Goal: Check status

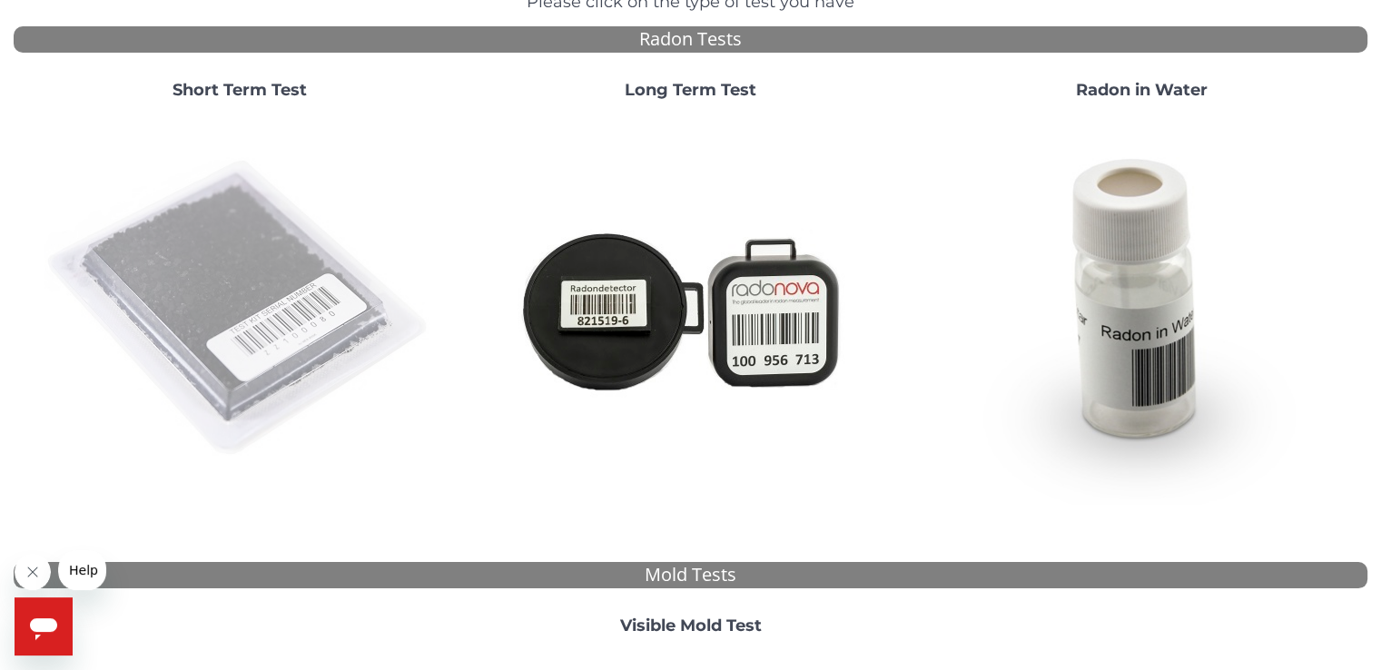
scroll to position [272, 0]
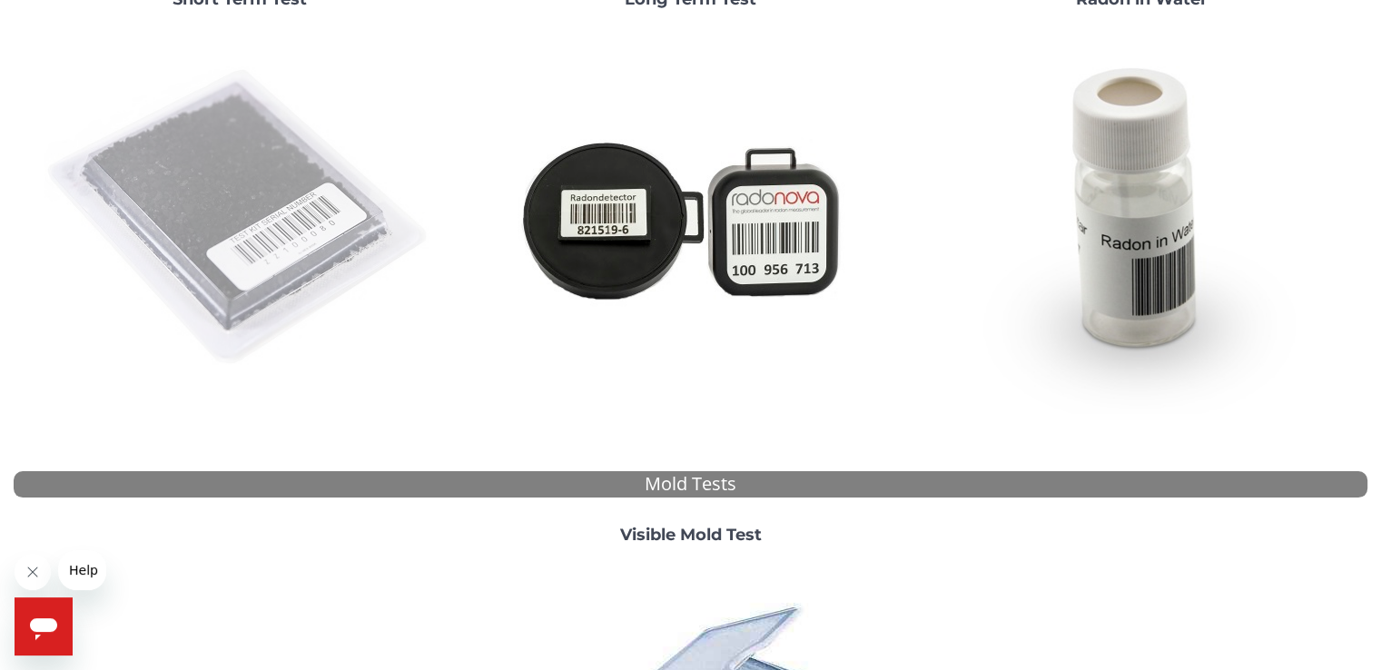
click at [435, 212] on img at bounding box center [239, 218] width 390 height 390
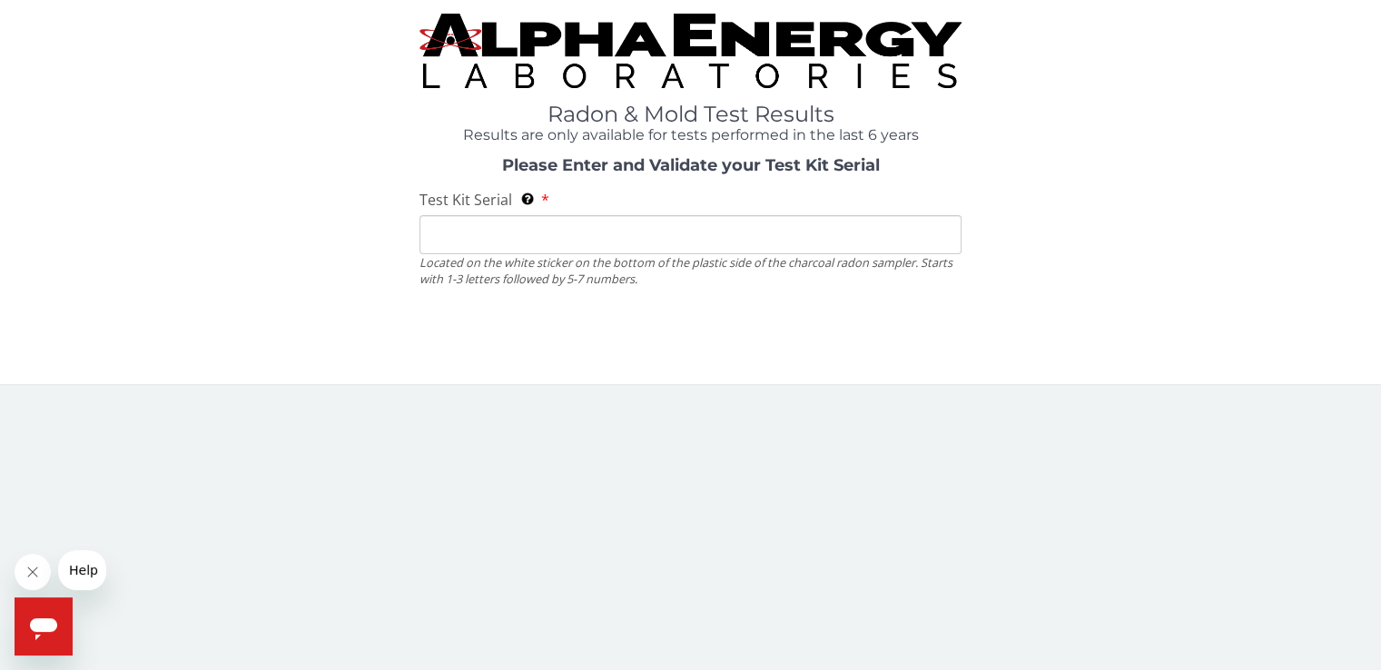
scroll to position [0, 0]
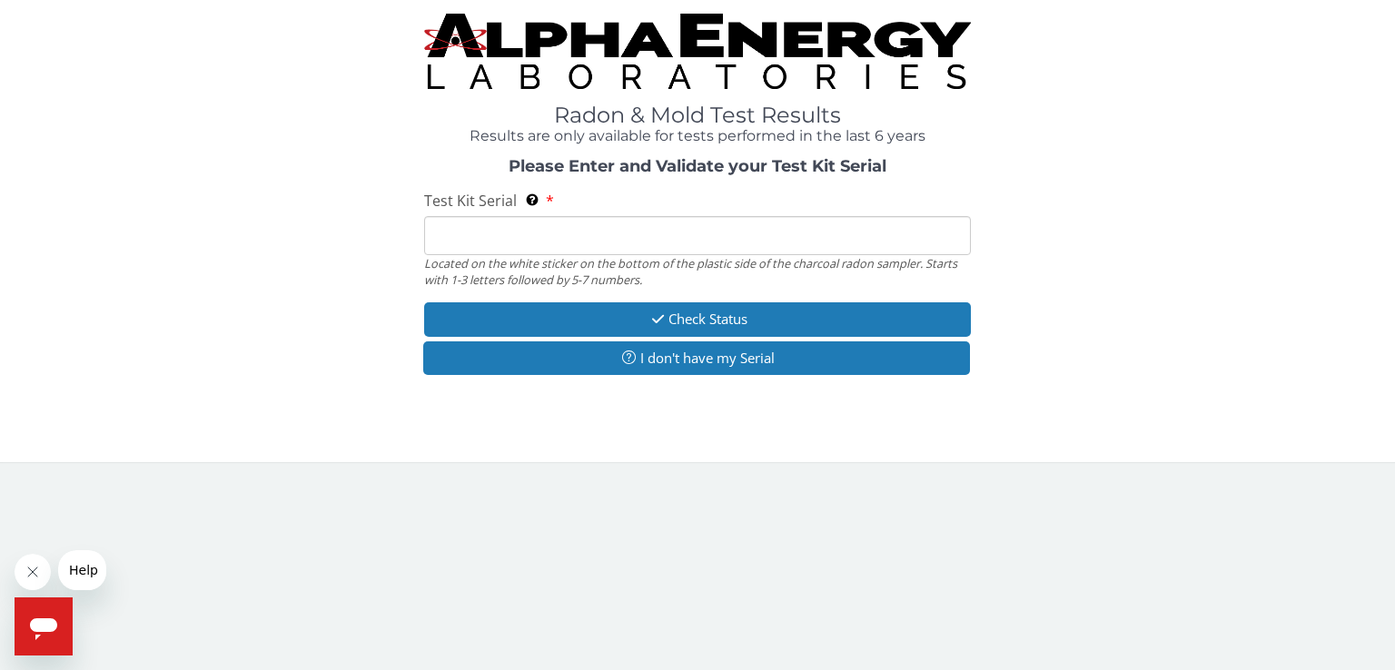
click at [588, 238] on input "Test Kit Serial Located on the white sticker on the bottom of the plastic side …" at bounding box center [697, 235] width 547 height 39
type input "AA748418"
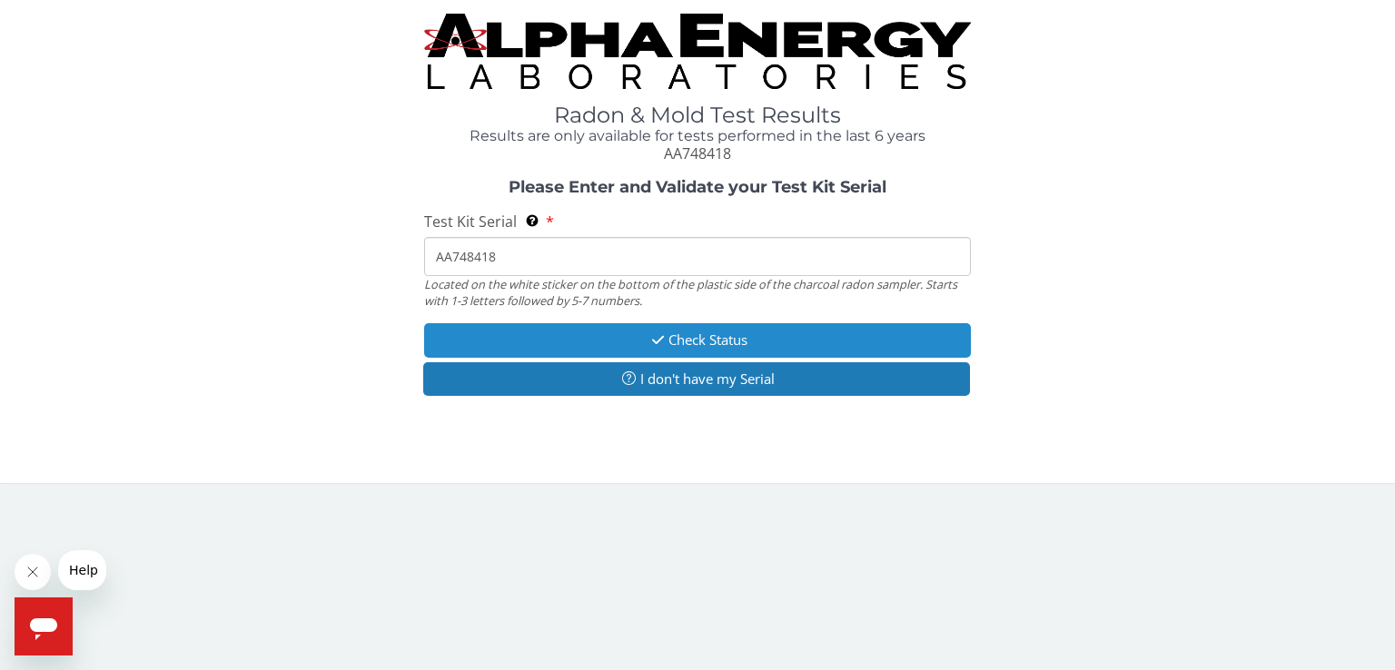
click at [597, 340] on button "Check Status" at bounding box center [697, 340] width 547 height 34
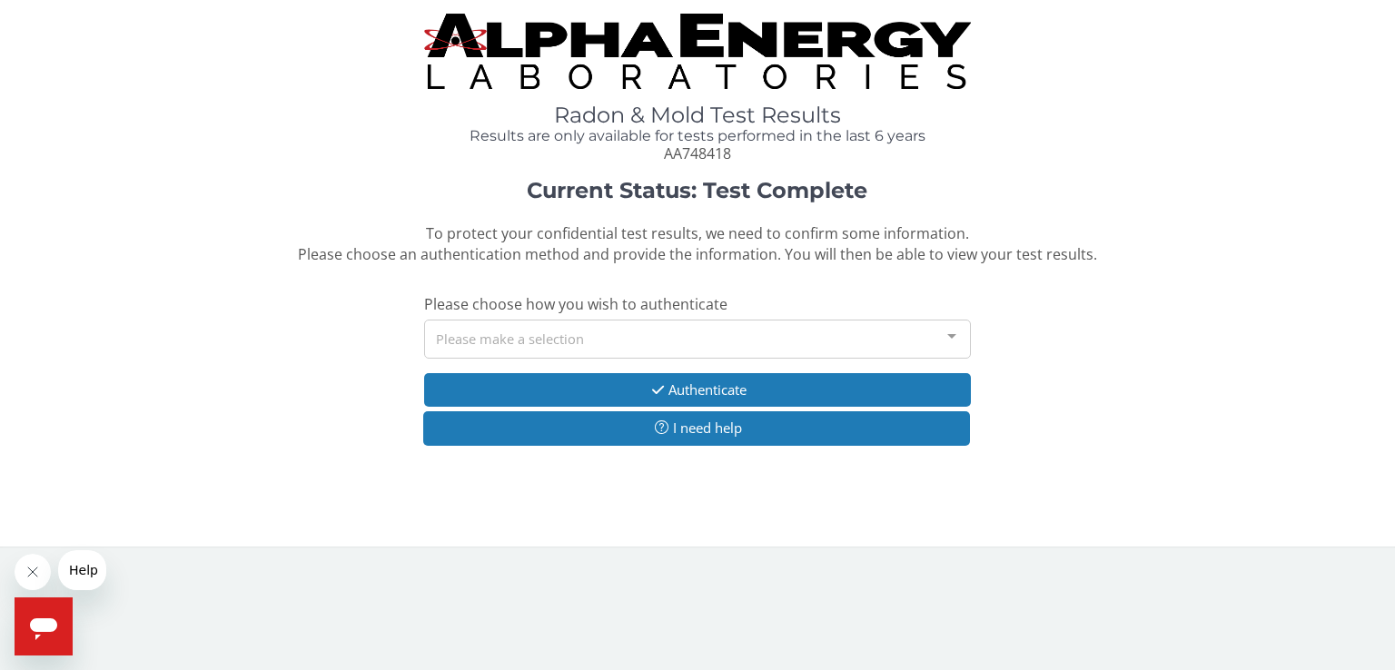
click at [602, 339] on div "Please make a selection" at bounding box center [697, 339] width 547 height 39
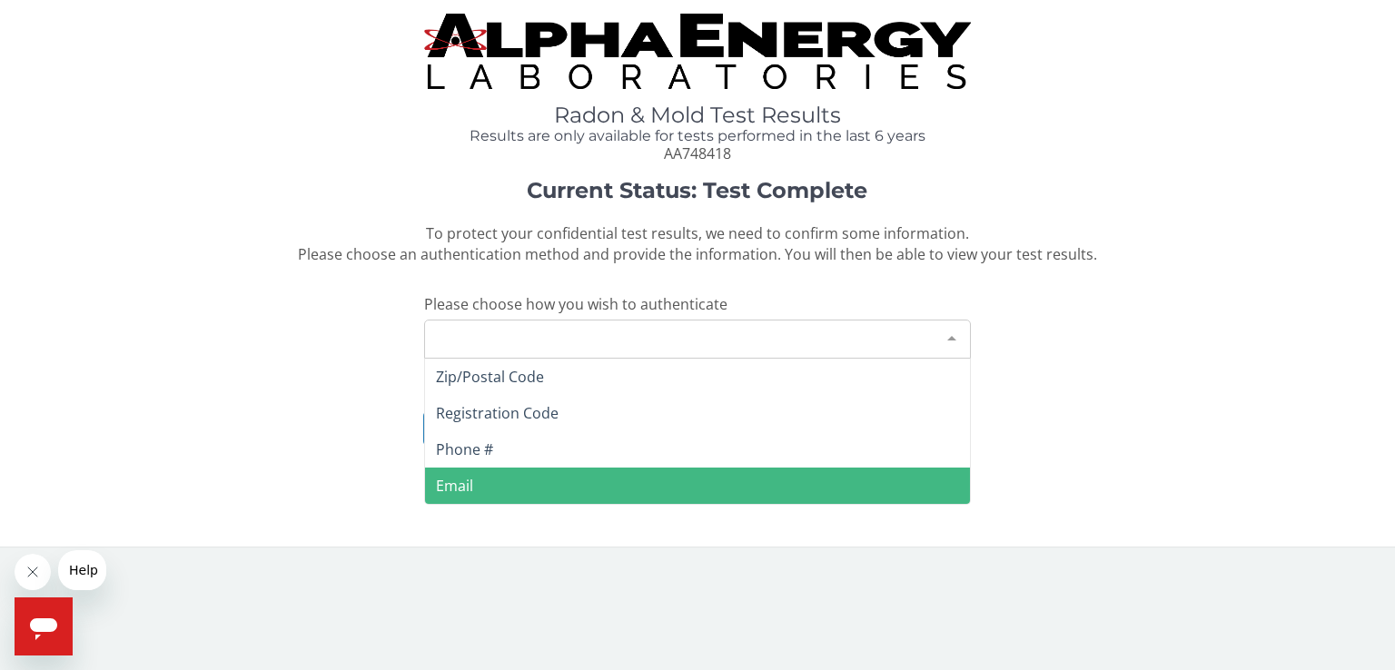
click at [516, 478] on span "Email" at bounding box center [697, 486] width 545 height 36
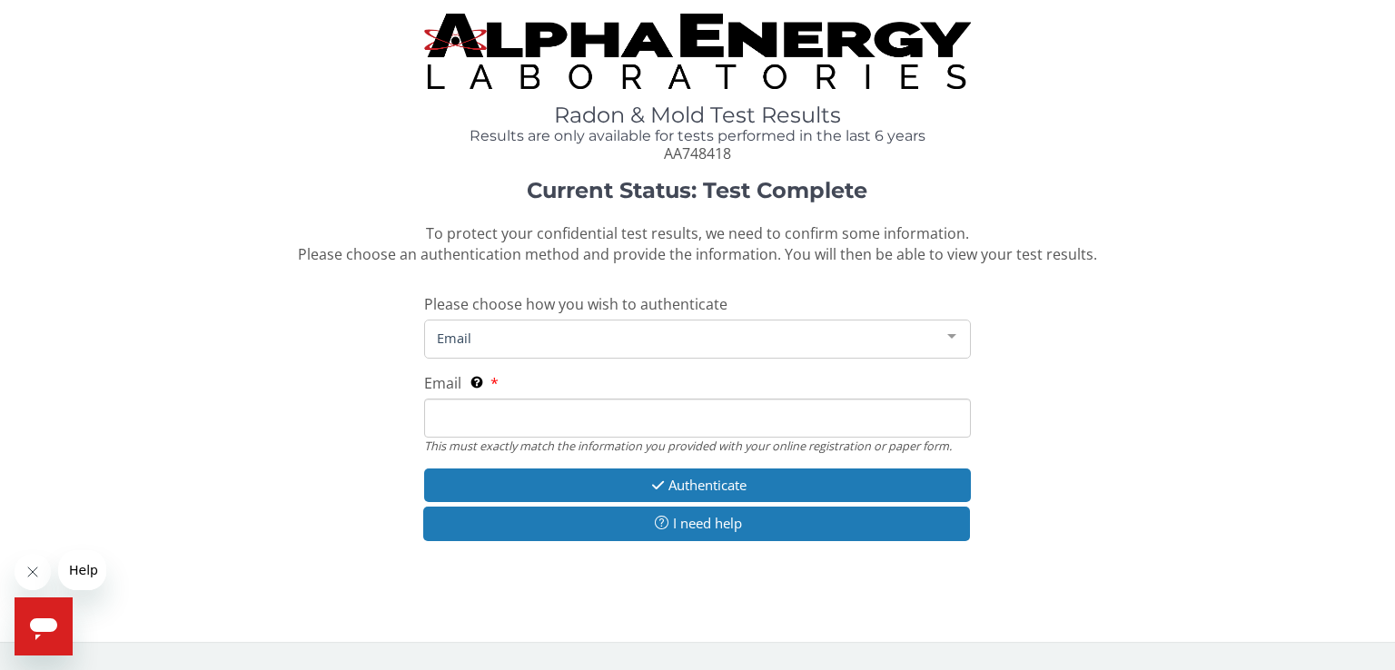
click at [520, 407] on input "Email This must exactly match the information you provided with your online reg…" at bounding box center [697, 418] width 547 height 39
type input "[EMAIL_ADDRESS][DOMAIN_NAME]"
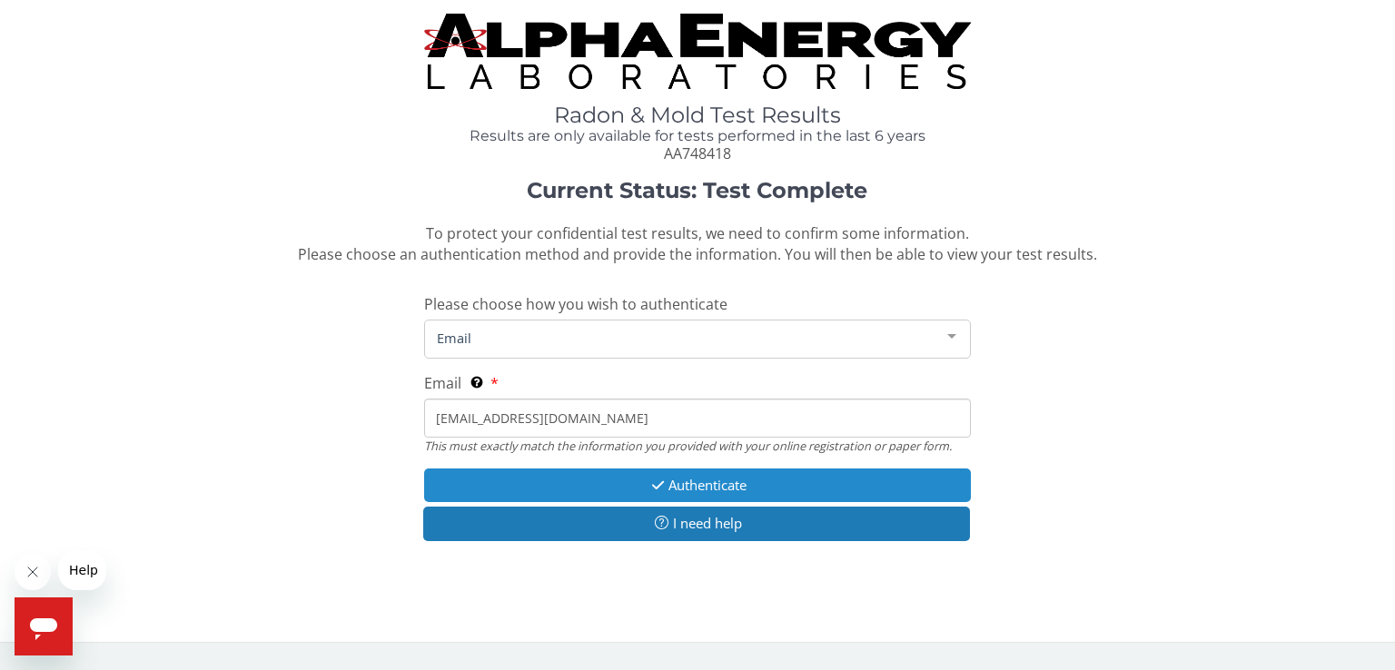
click at [578, 480] on button "Authenticate" at bounding box center [697, 485] width 547 height 34
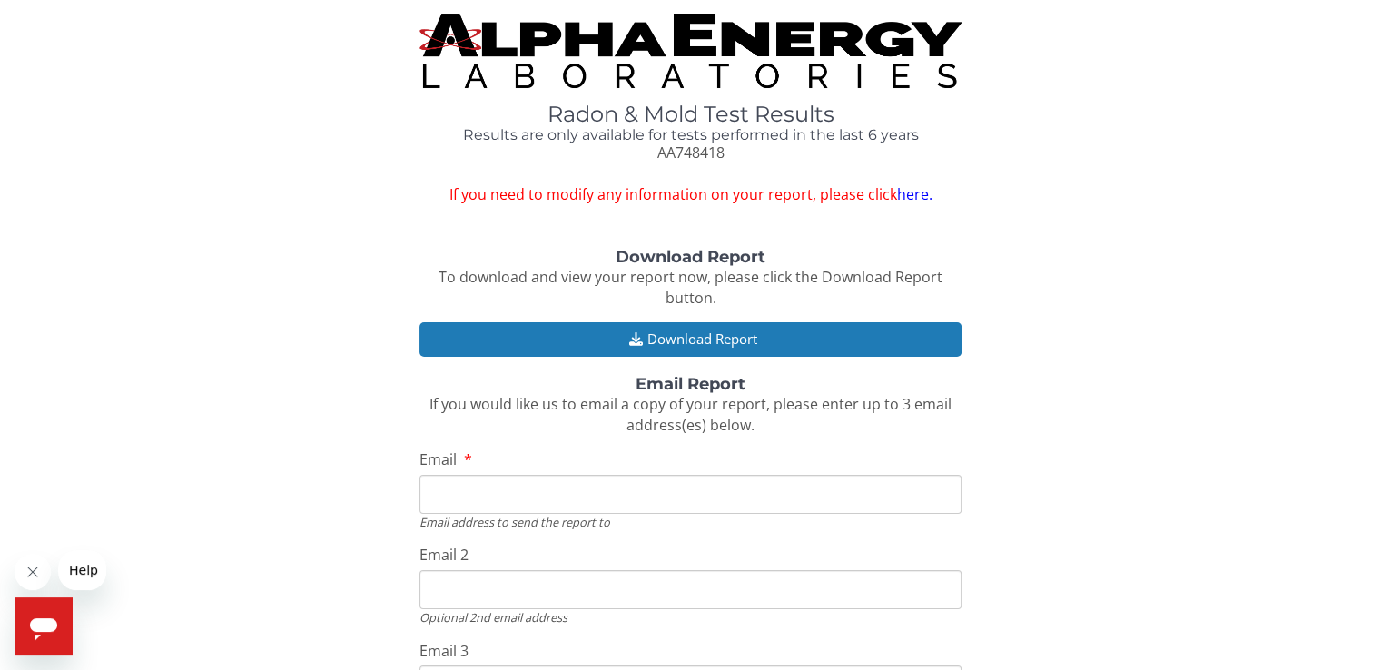
scroll to position [91, 0]
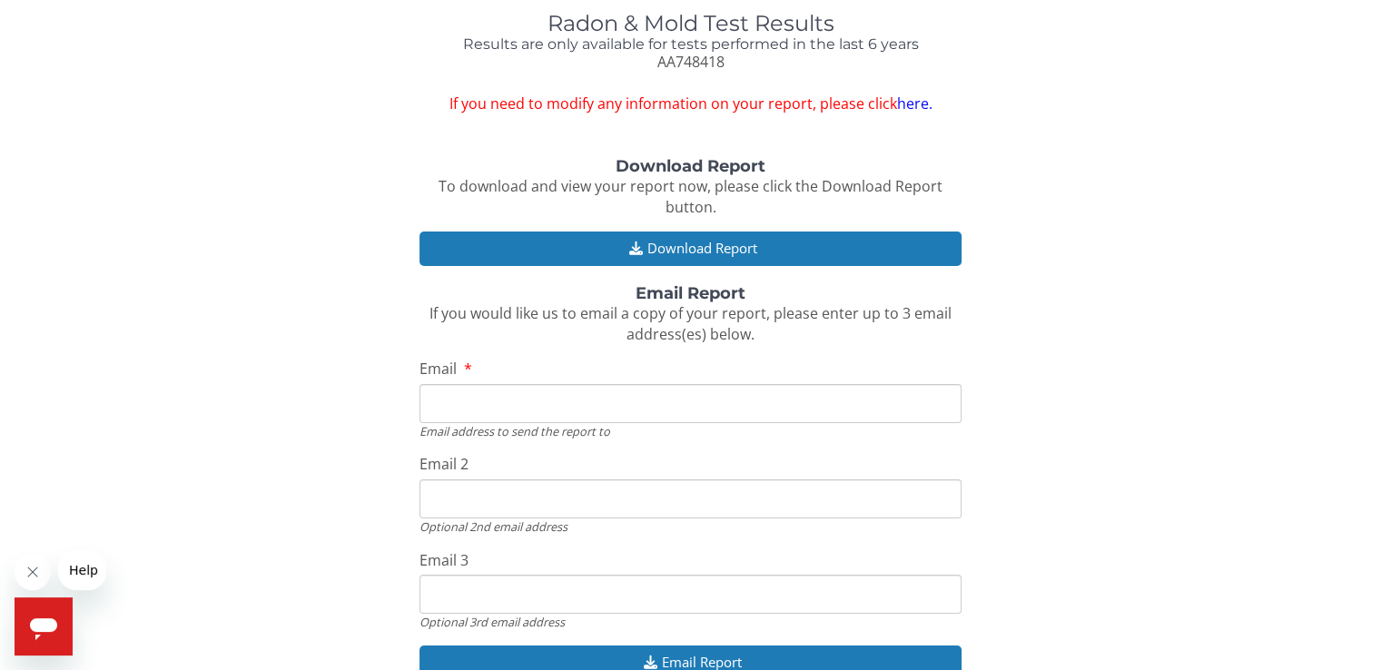
click at [552, 404] on input "Email" at bounding box center [689, 403] width 541 height 39
type input "[EMAIL_ADDRESS][DOMAIN_NAME]"
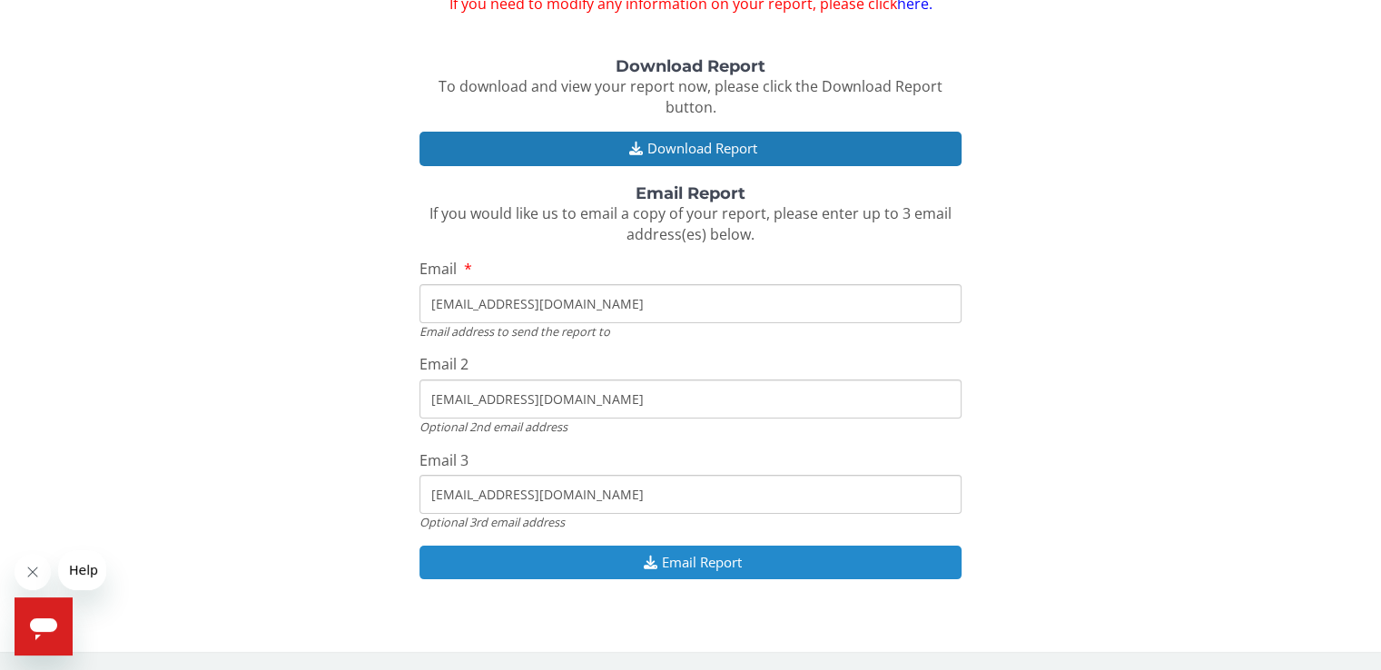
click at [490, 557] on button "Email Report" at bounding box center [689, 563] width 541 height 34
